Goal: Book appointment/travel/reservation

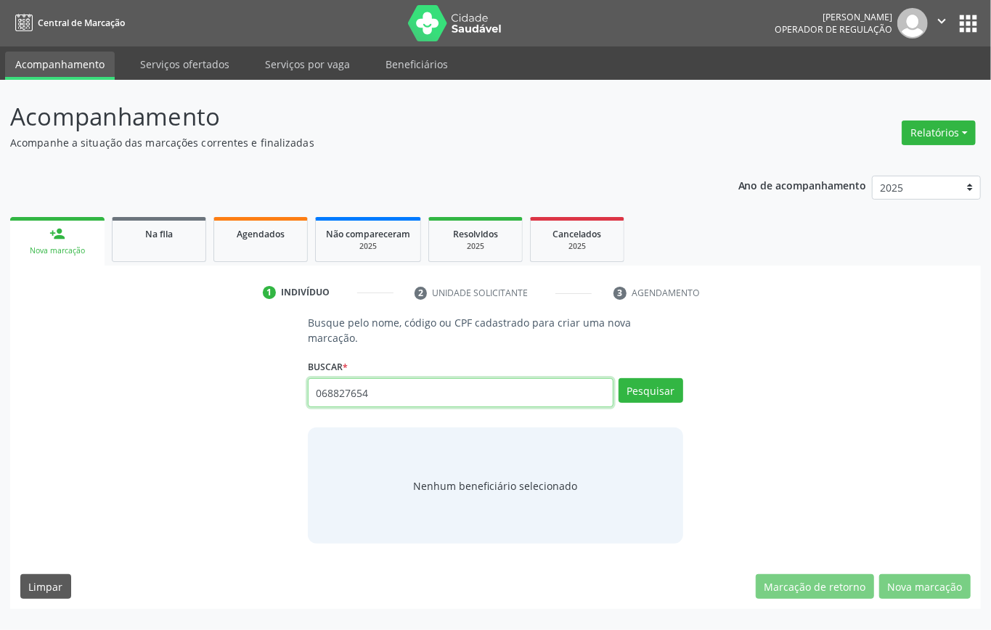
type input "068827654"
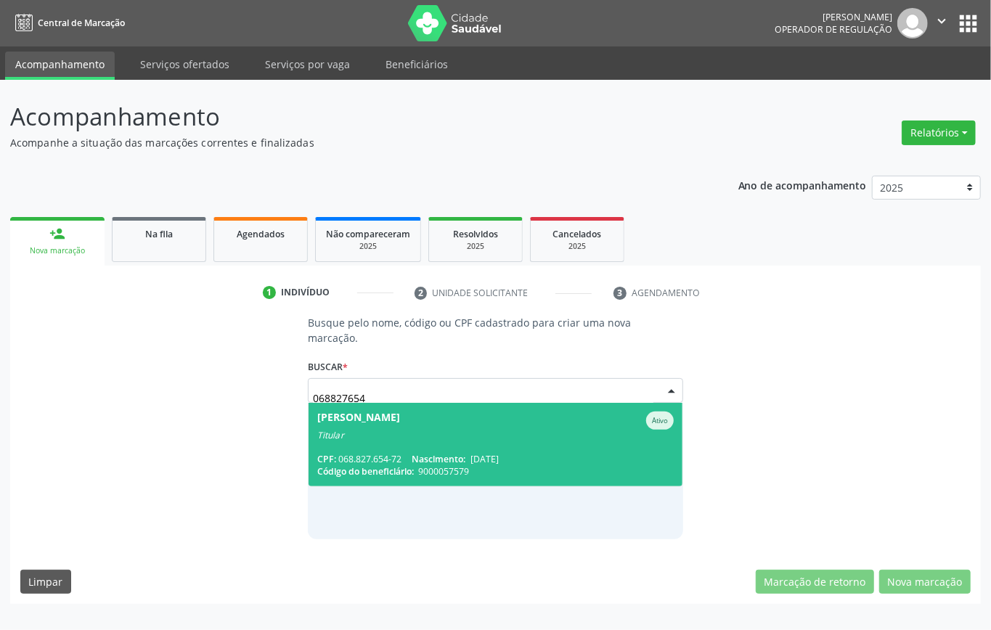
click at [361, 453] on div "CPF: 068.827.654-72 Nascimento: [DATE]" at bounding box center [495, 459] width 356 height 12
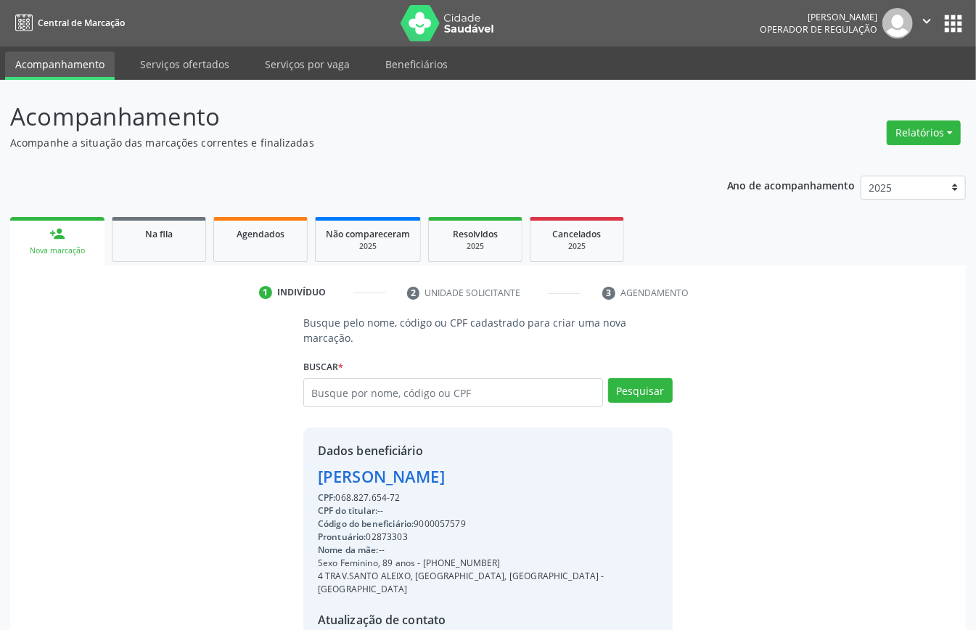
scroll to position [137, 0]
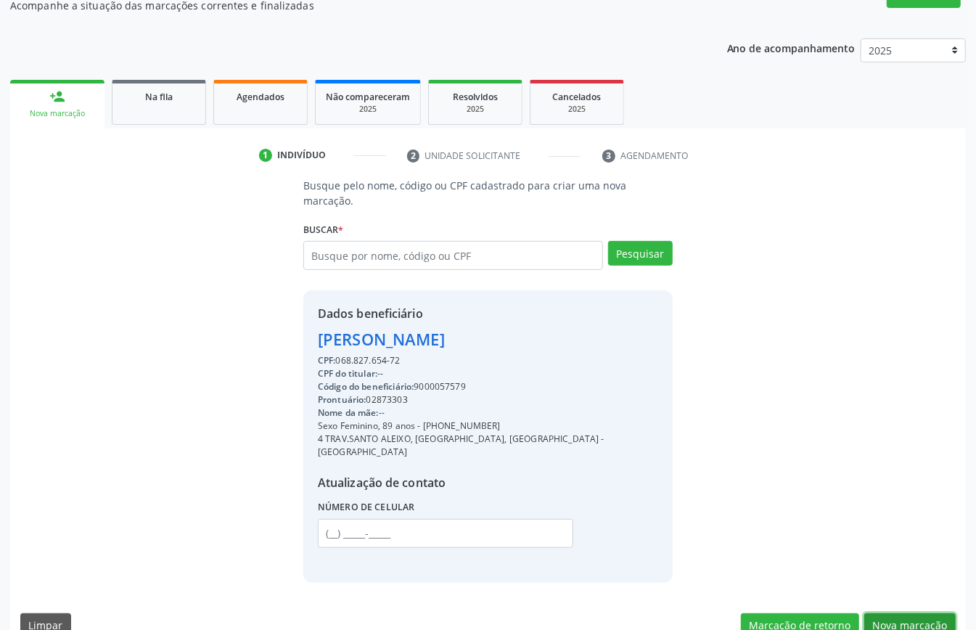
click at [935, 613] on button "Nova marcação" at bounding box center [909, 625] width 91 height 25
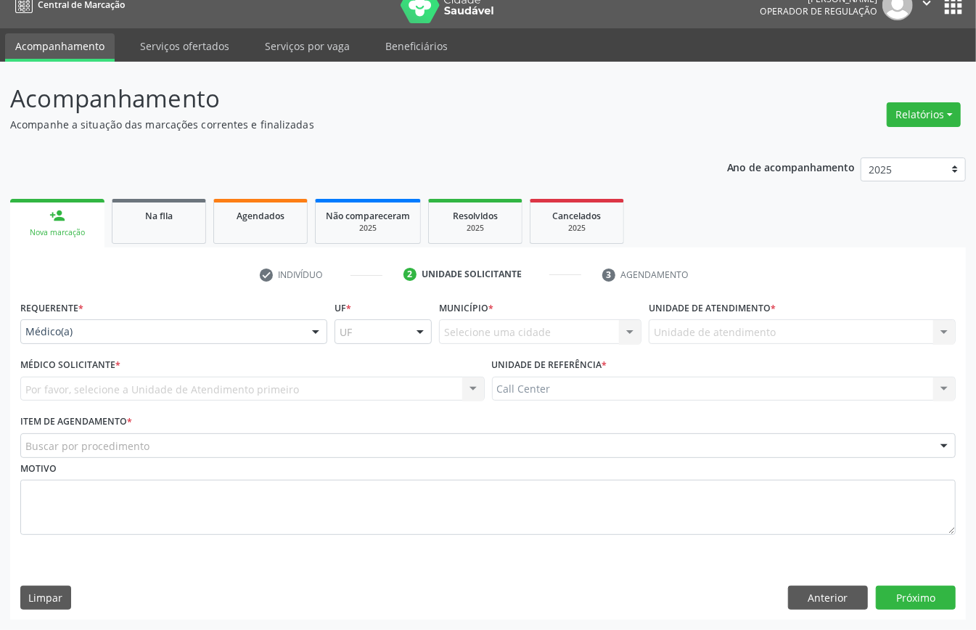
scroll to position [20, 0]
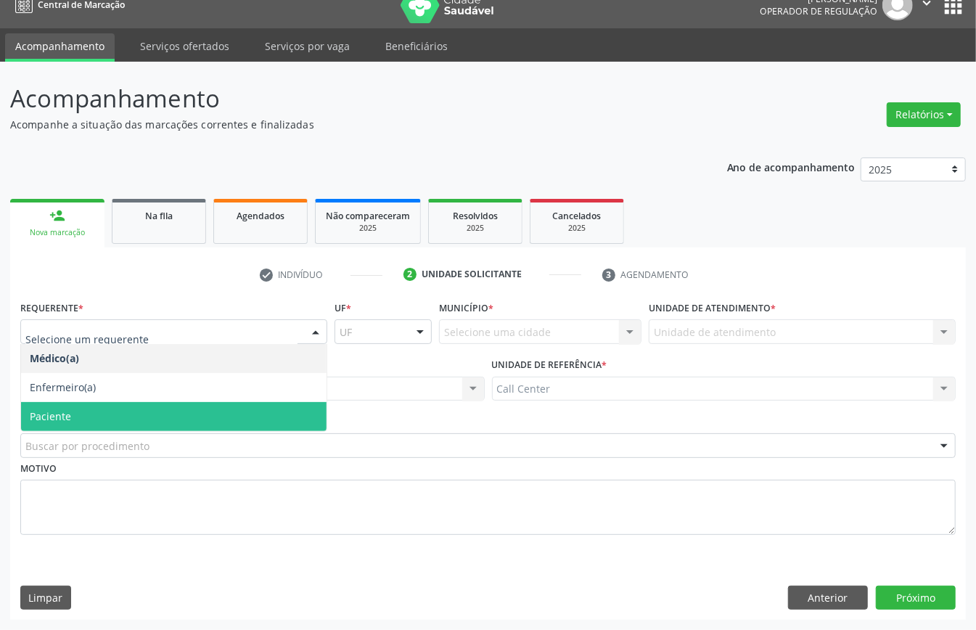
click at [81, 417] on span "Paciente" at bounding box center [174, 416] width 306 height 29
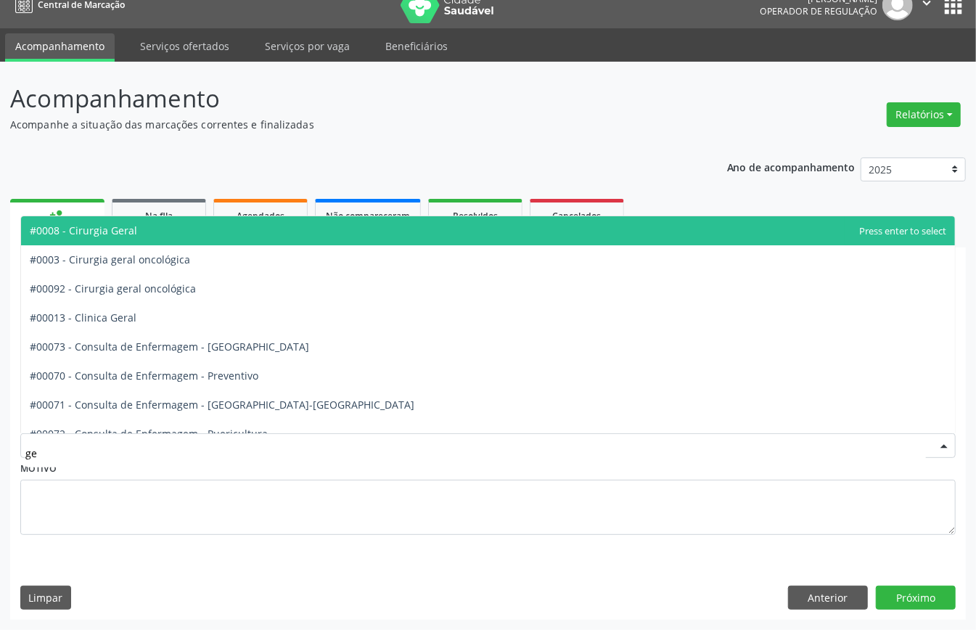
type input "ger"
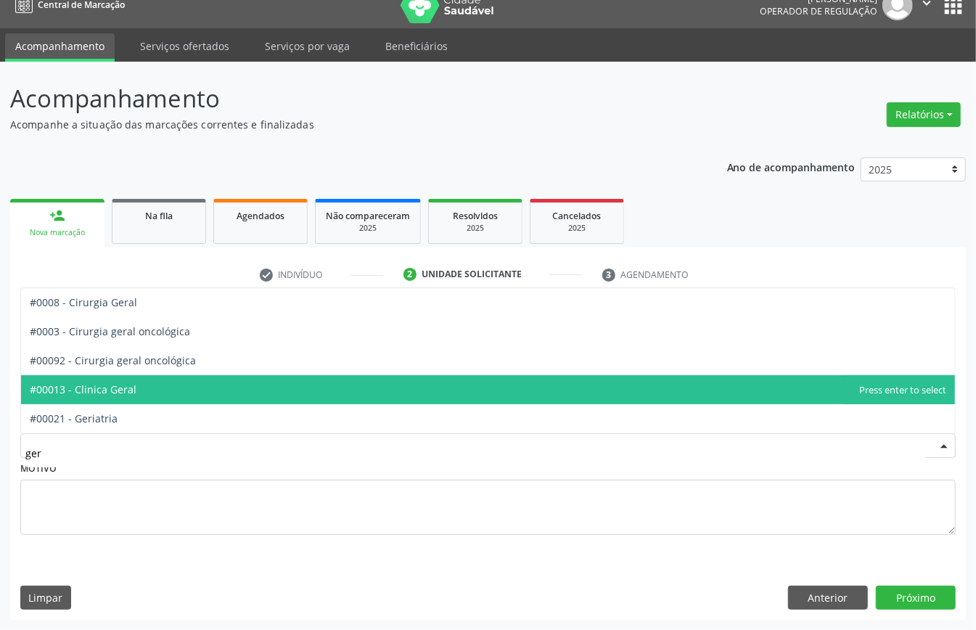
click at [142, 388] on span "#00013 - Clinica Geral" at bounding box center [488, 389] width 934 height 29
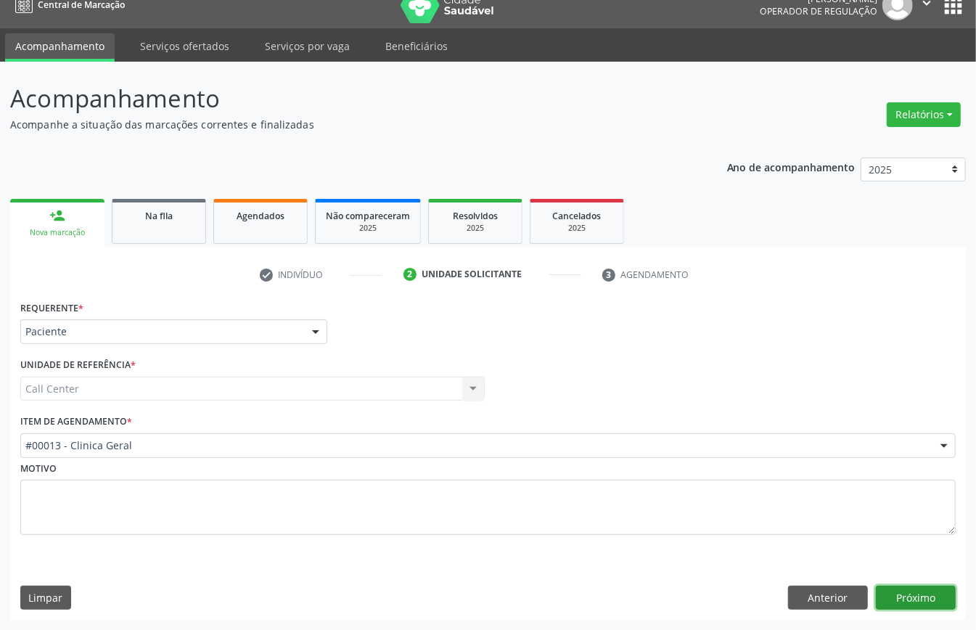
click at [917, 594] on button "Próximo" at bounding box center [916, 598] width 80 height 25
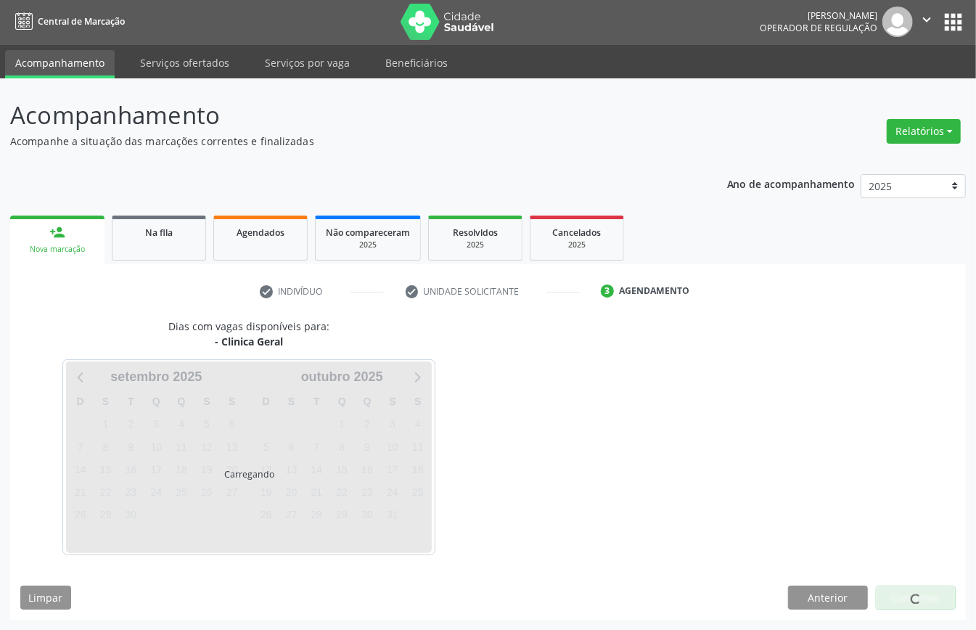
scroll to position [3, 0]
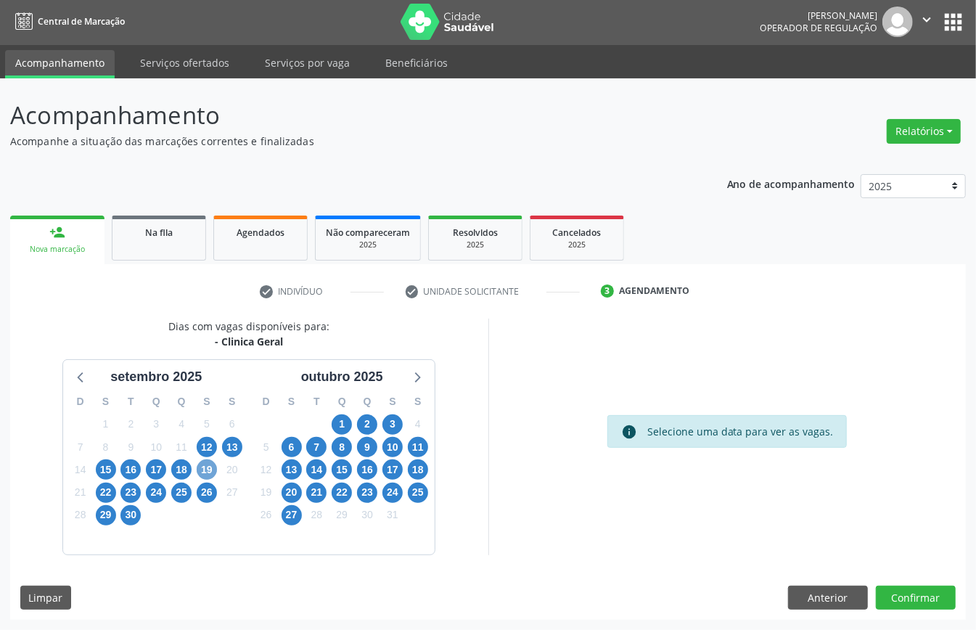
click at [206, 471] on span "19" at bounding box center [207, 469] width 20 height 20
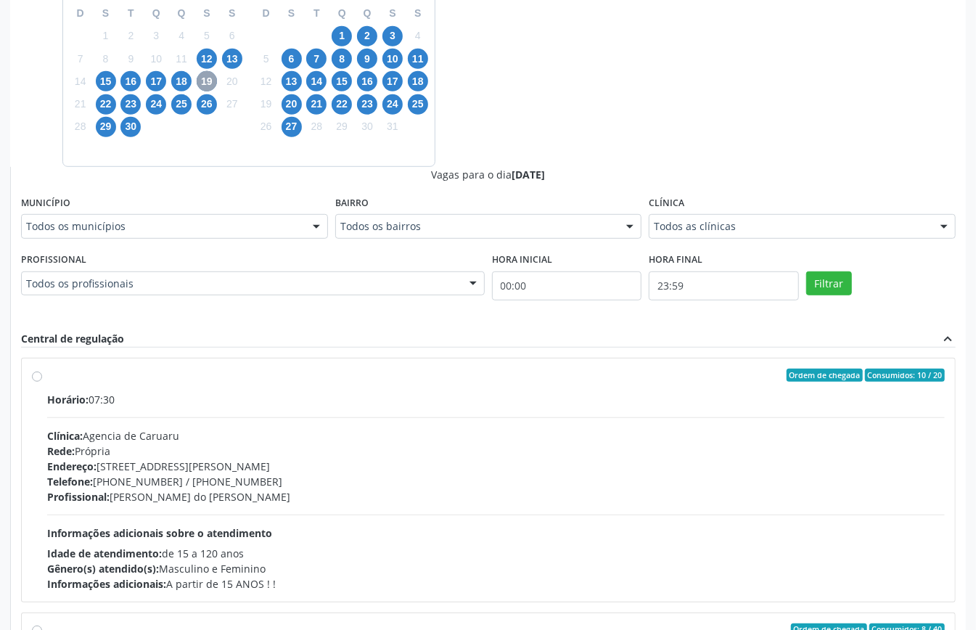
scroll to position [97, 0]
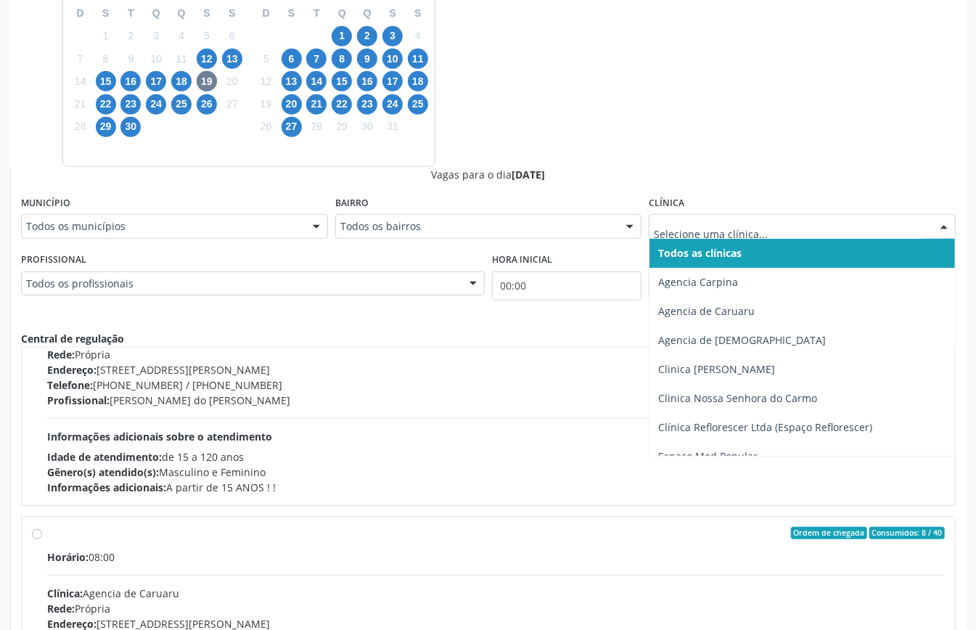
drag, startPoint x: 735, startPoint y: 219, endPoint x: 745, endPoint y: 270, distance: 51.7
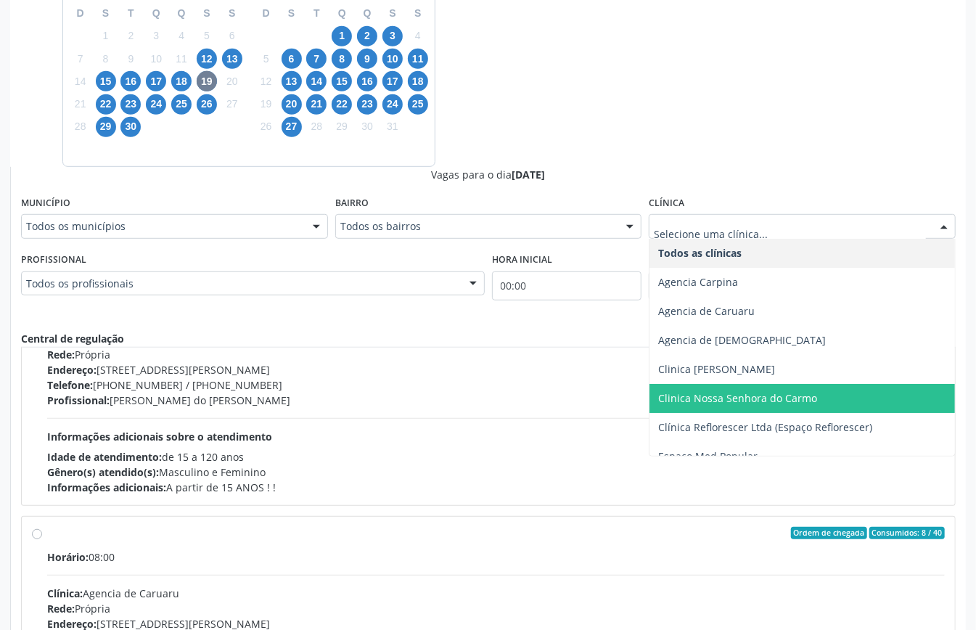
scroll to position [73, 0]
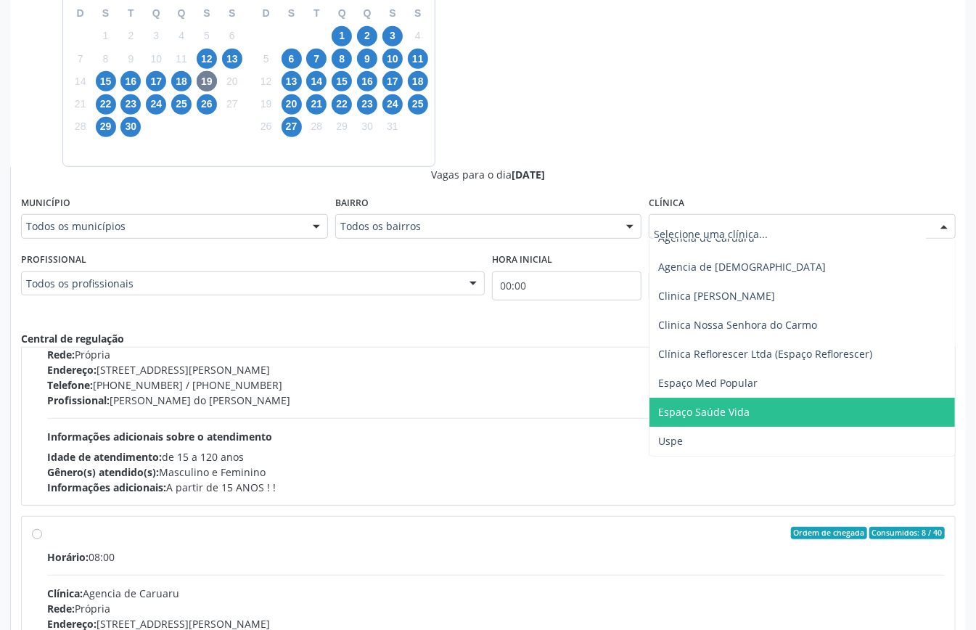
click at [703, 410] on span "Espaço Saúde Vida" at bounding box center [703, 412] width 91 height 14
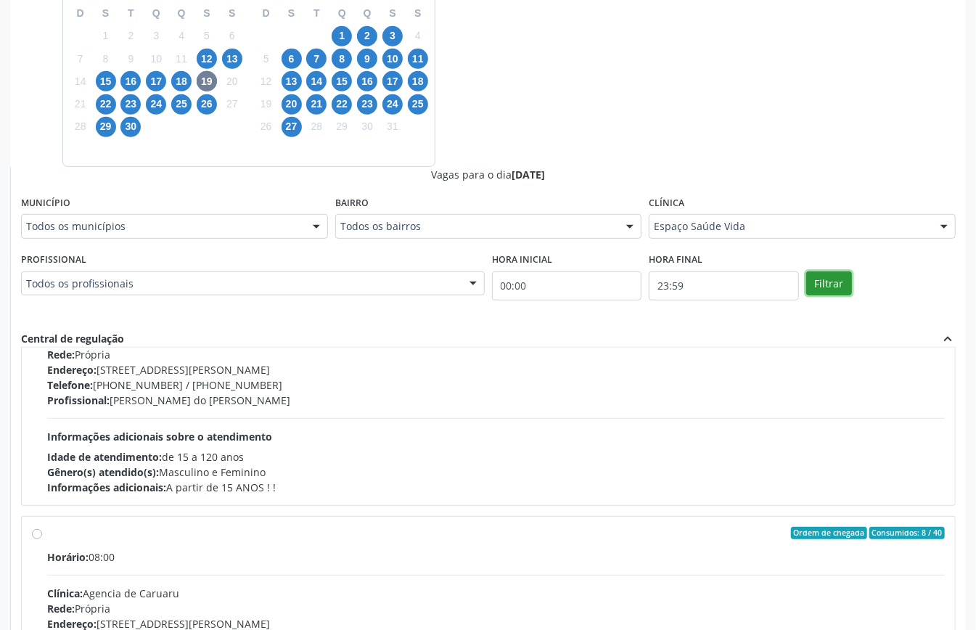
click at [820, 288] on button "Filtrar" at bounding box center [829, 283] width 46 height 25
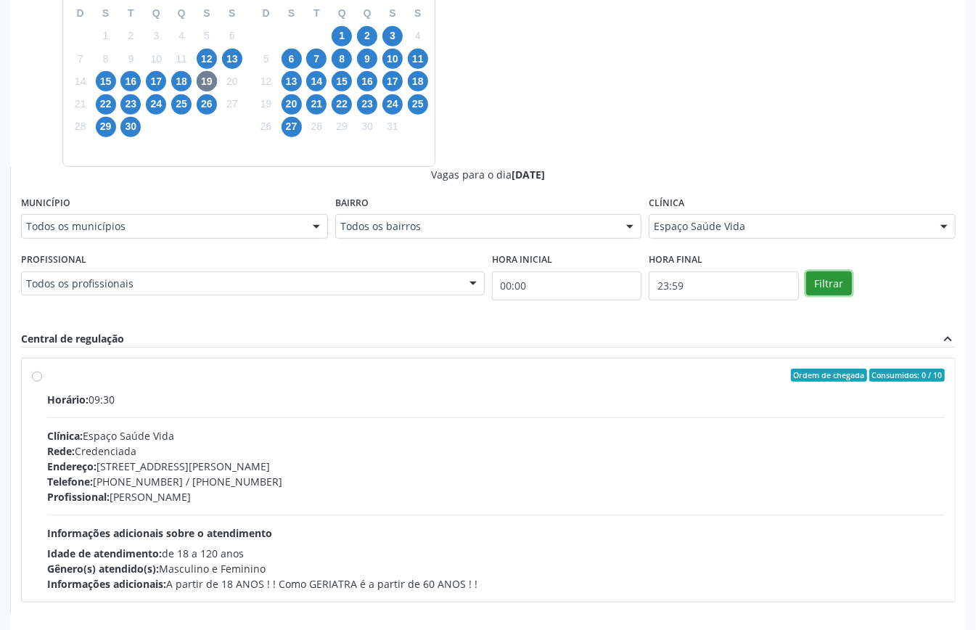
scroll to position [0, 0]
click at [157, 422] on div "Horário: 09:30 Clínica: Espaço Saúde Vida Rede: Credenciada Endereço: [STREET_A…" at bounding box center [496, 492] width 898 height 200
click at [42, 382] on input "Ordem de chegada Consumidos: 0 / 10 Horário: 09:30 Clínica: Espaço Saúde Vida R…" at bounding box center [37, 375] width 10 height 13
radio input "true"
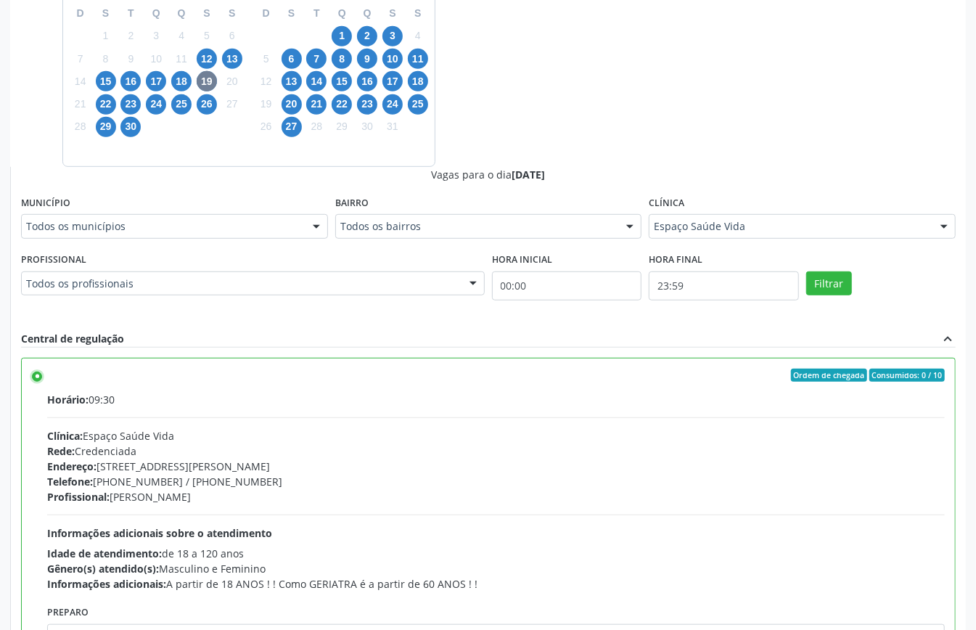
scroll to position [73, 0]
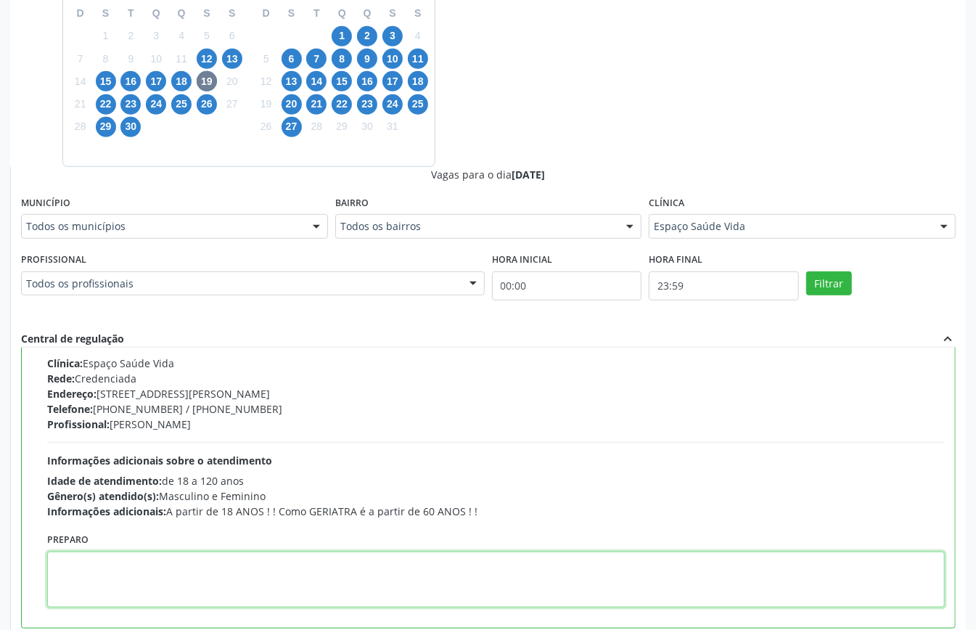
paste textarea "[PHONE_NUMBER]"
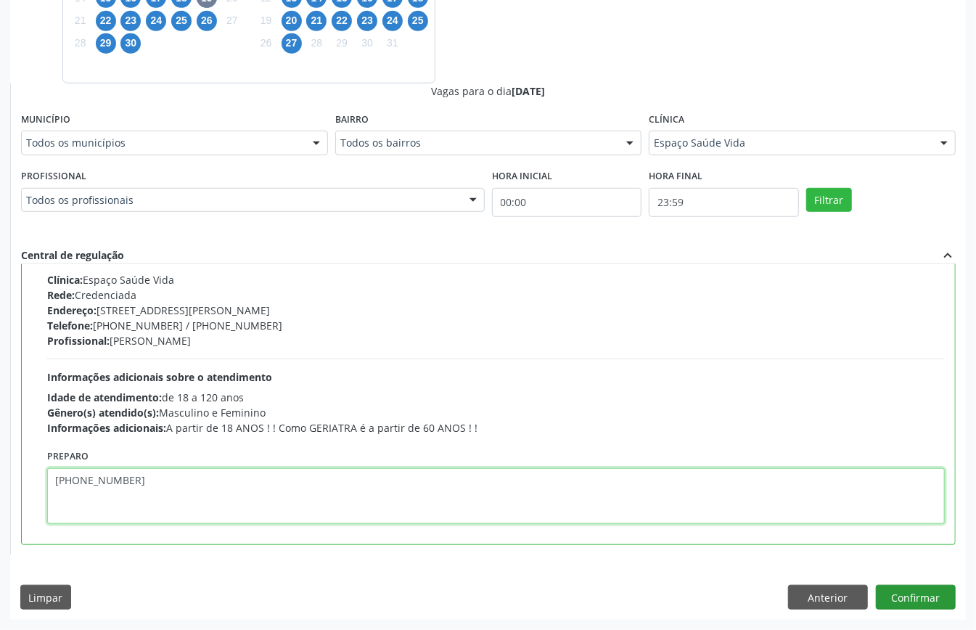
type textarea "[PHONE_NUMBER]"
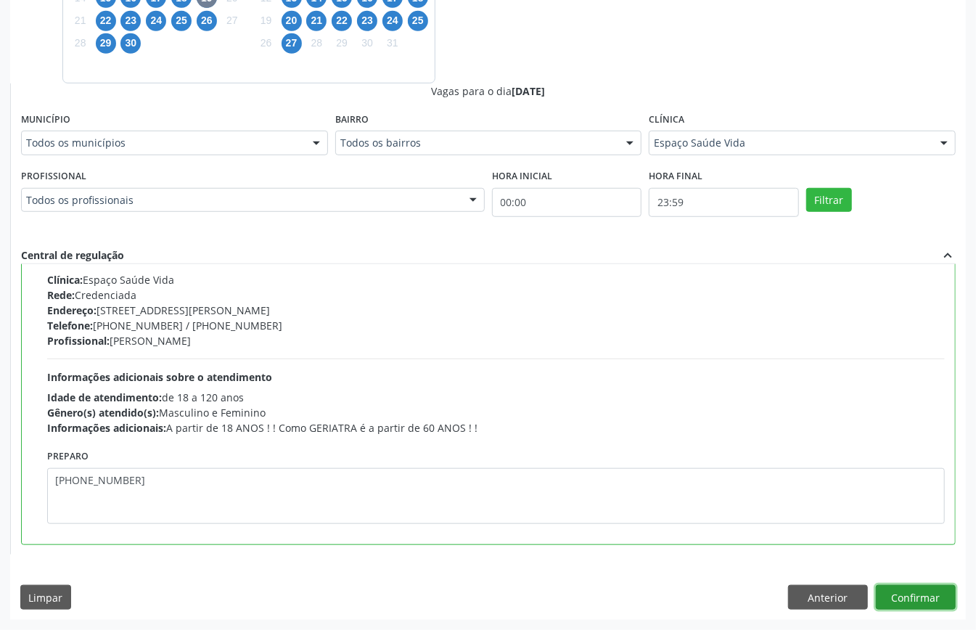
click at [929, 592] on button "Confirmar" at bounding box center [916, 597] width 80 height 25
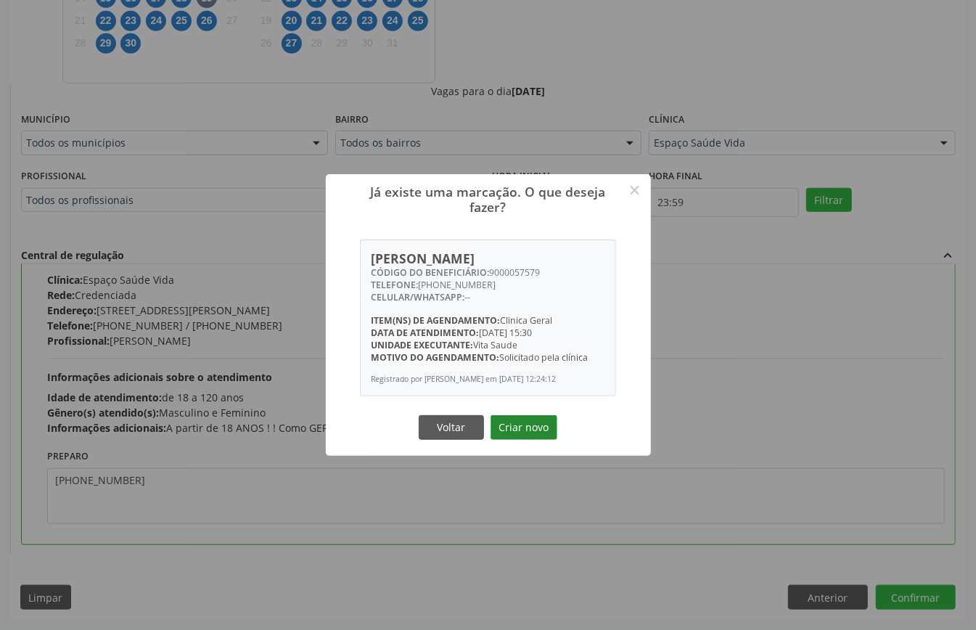
click at [532, 430] on button "Criar novo" at bounding box center [524, 427] width 67 height 25
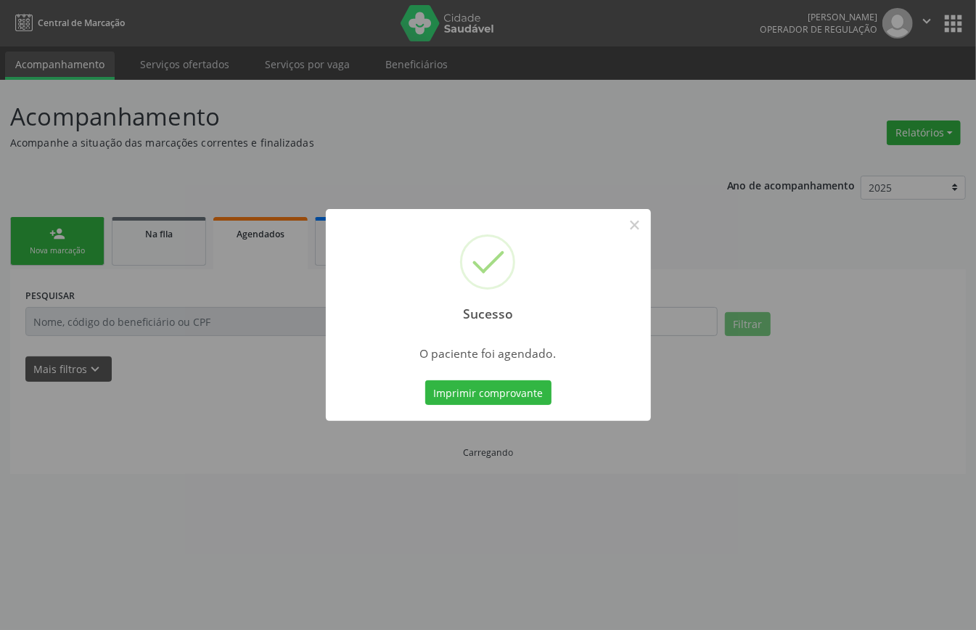
scroll to position [0, 0]
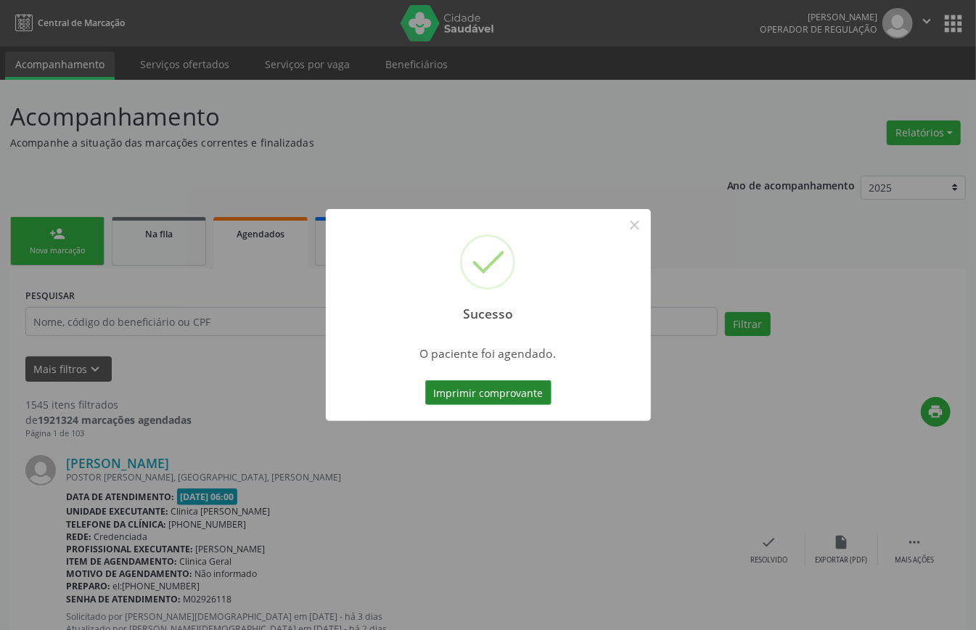
click at [497, 393] on button "Imprimir comprovante" at bounding box center [488, 392] width 126 height 25
